Goal: Understand process/instructions: Learn how to perform a task or action

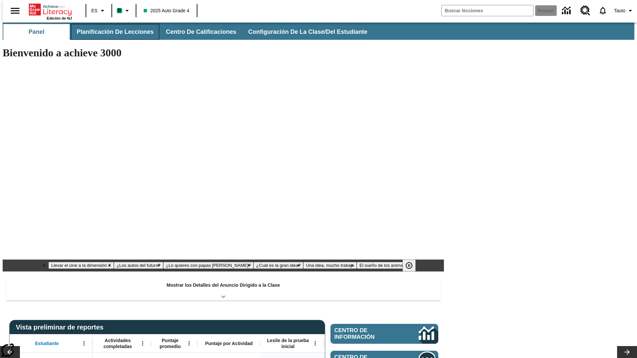
click at [111, 32] on button "Planificación de lecciones" at bounding box center [115, 32] width 88 height 16
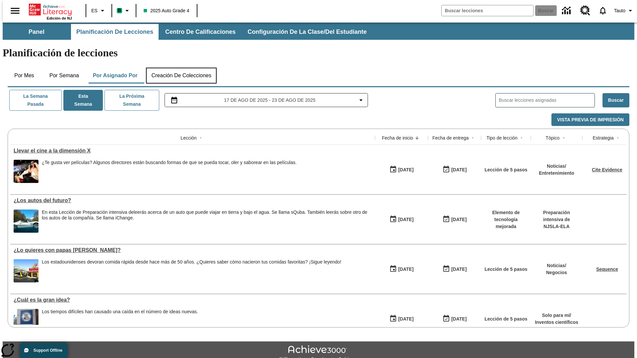
click at [181, 68] on button "Creación de colecciones" at bounding box center [181, 76] width 71 height 16
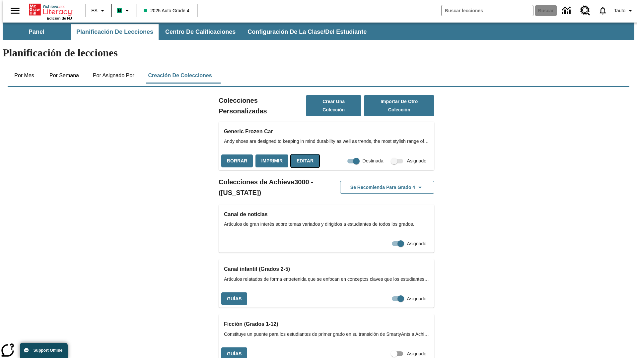
click at [303, 155] on button "Editar" at bounding box center [305, 161] width 28 height 13
